Goal: Check status: Check status

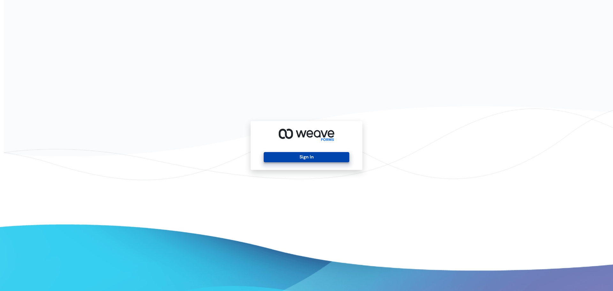
click at [313, 160] on button "Sign In" at bounding box center [306, 157] width 85 height 10
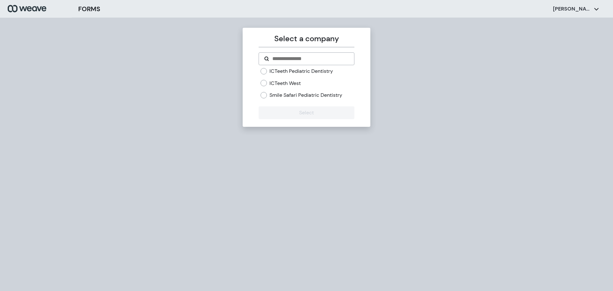
click at [288, 86] on label "ICTeeth West" at bounding box center [284, 83] width 31 height 7
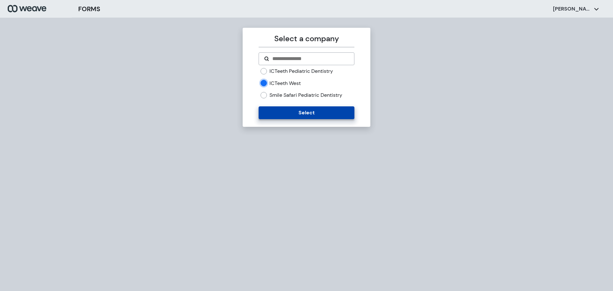
click at [302, 113] on button "Select" at bounding box center [306, 112] width 95 height 13
